Goal: Navigation & Orientation: Find specific page/section

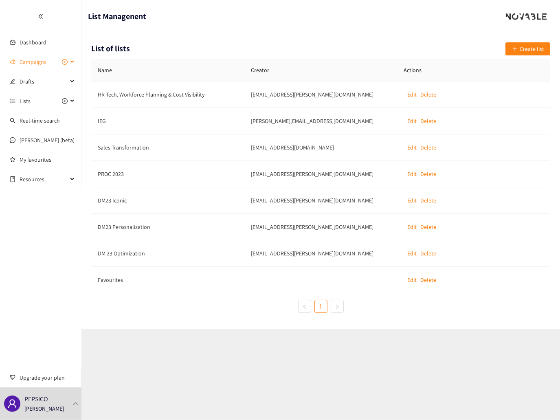
click at [46, 62] on span "Campaigns" at bounding box center [44, 62] width 48 height 16
click at [33, 61] on span "Campaigns" at bounding box center [33, 62] width 27 height 16
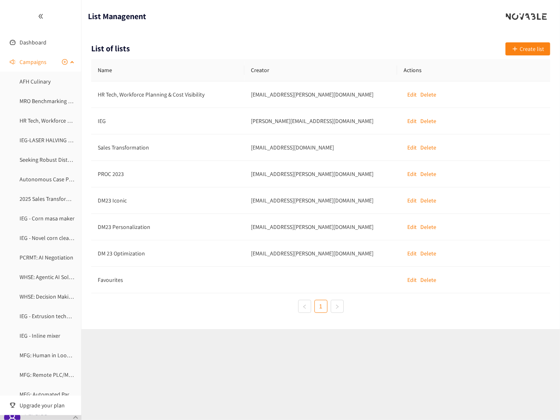
click at [33, 61] on span "Campaigns" at bounding box center [33, 62] width 27 height 16
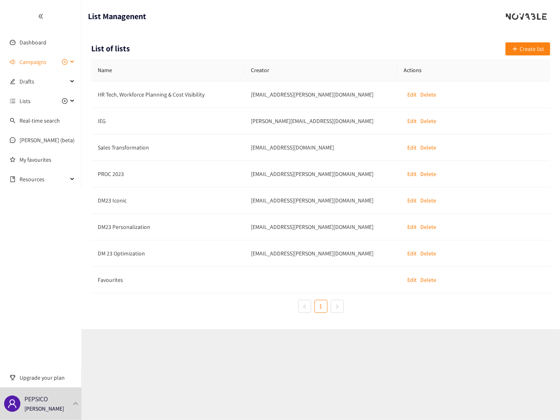
click at [30, 63] on span "Campaigns" at bounding box center [33, 62] width 27 height 16
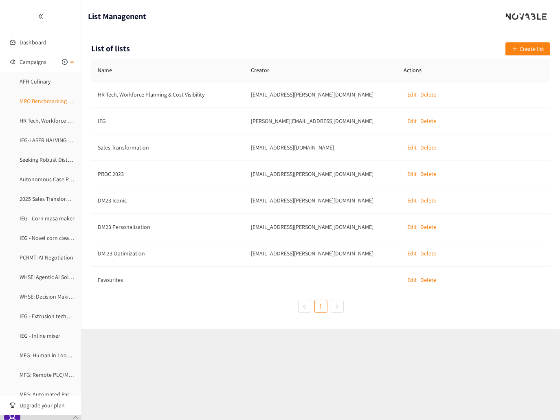
click at [42, 99] on link "MRO Benchmarking tool" at bounding box center [49, 100] width 59 height 7
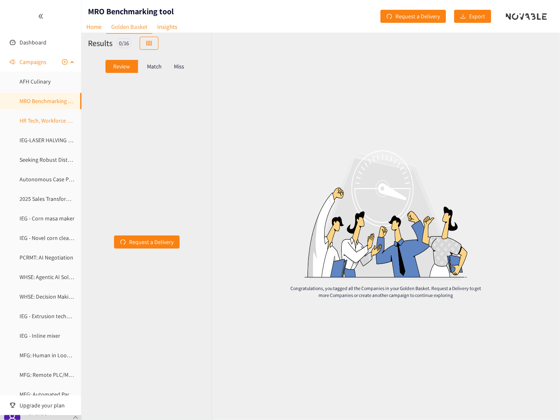
click at [34, 123] on link "HR Tech, Workforce Planning & Cost Visibility" at bounding box center [73, 120] width 107 height 7
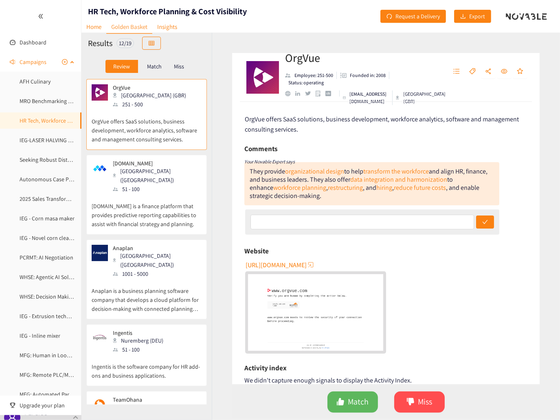
click at [43, 64] on span "Campaigns" at bounding box center [33, 62] width 27 height 16
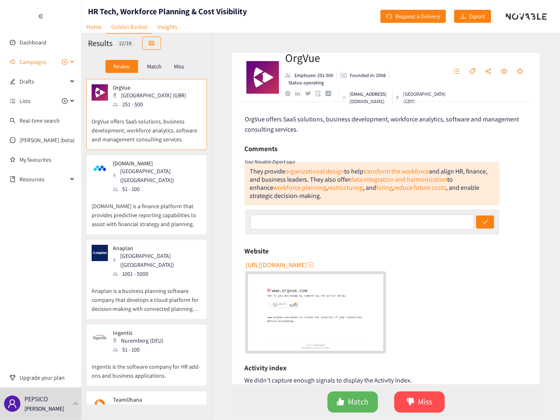
click at [43, 64] on span "Campaigns" at bounding box center [33, 62] width 27 height 16
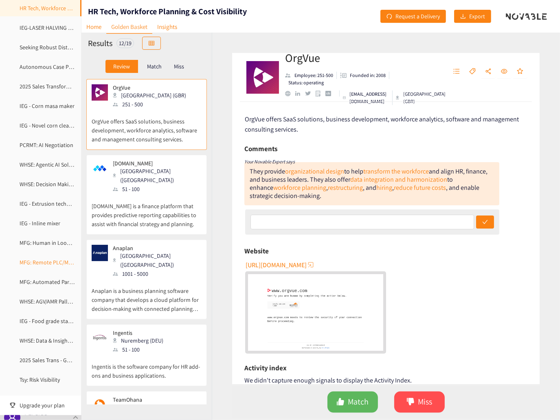
scroll to position [163, 0]
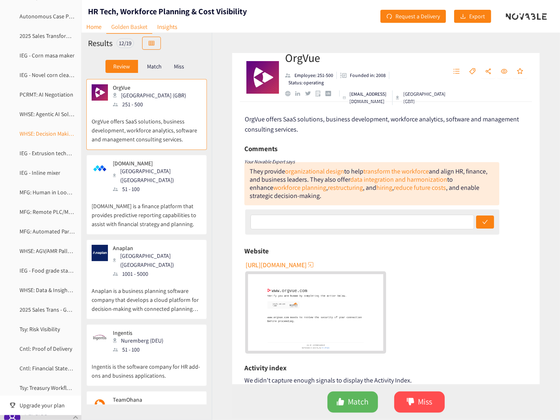
click at [55, 135] on link "WHSE: Decision Making AI (Warehouse)" at bounding box center [66, 133] width 93 height 7
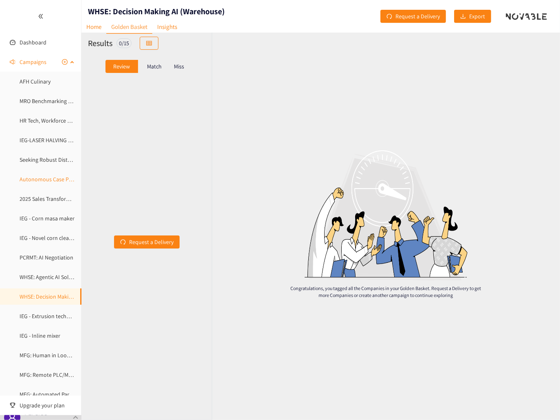
click at [59, 177] on link "Autonomous Case Picking" at bounding box center [51, 179] width 63 height 7
